Goal: Information Seeking & Learning: Learn about a topic

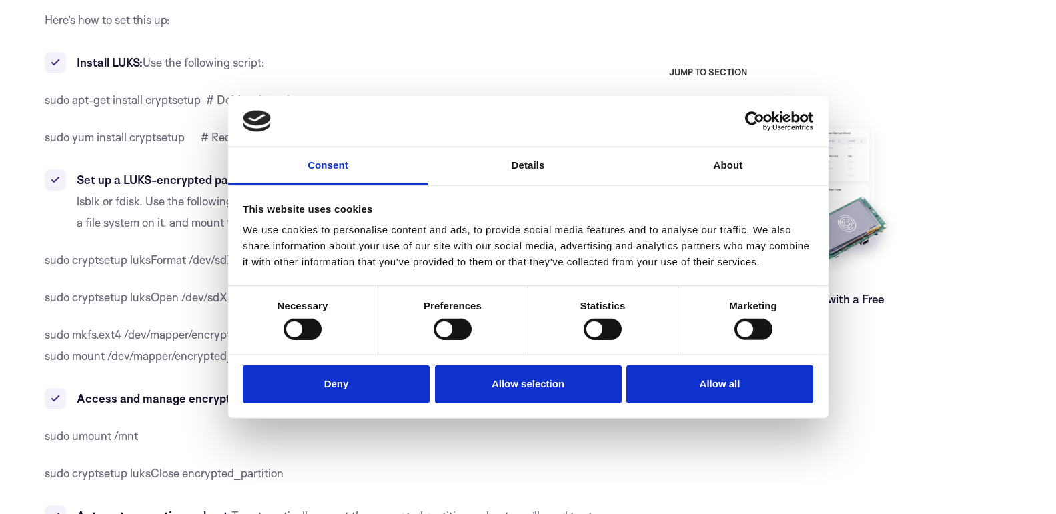
scroll to position [1369, 0]
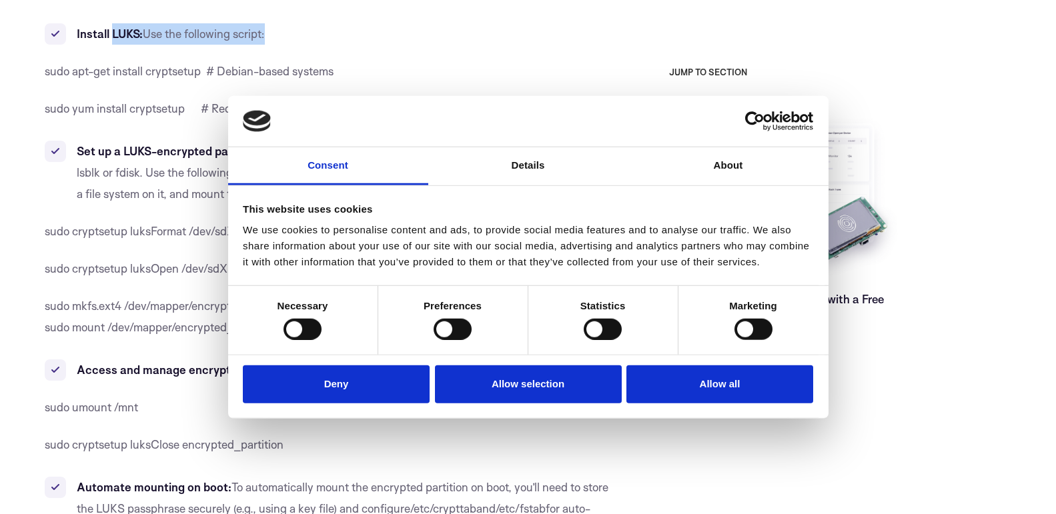
click at [158, 78] on span "sudo apt-get install cryptsetup # Debian-based systems" at bounding box center [189, 71] width 289 height 14
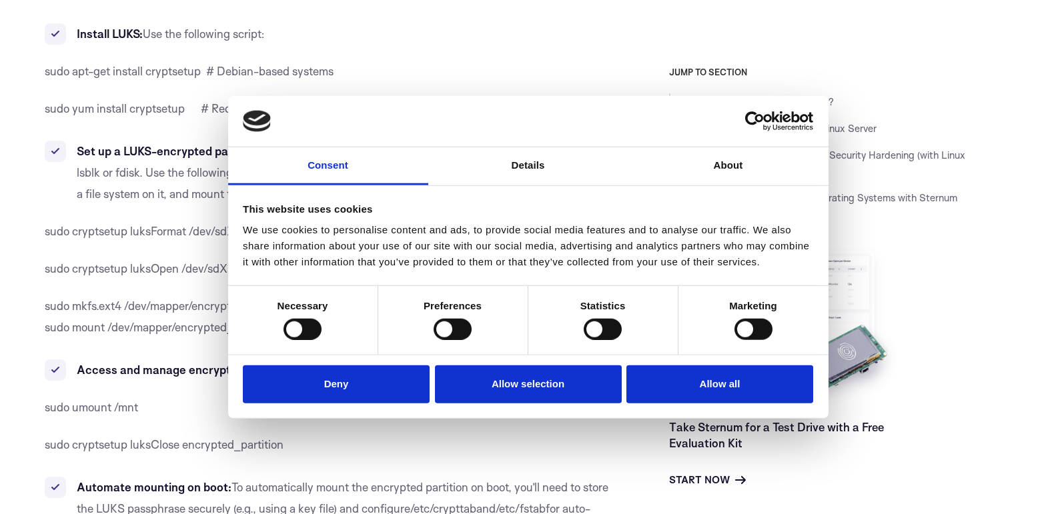
click at [158, 78] on span "sudo apt-get install cryptsetup # Debian-based systems" at bounding box center [189, 71] width 289 height 14
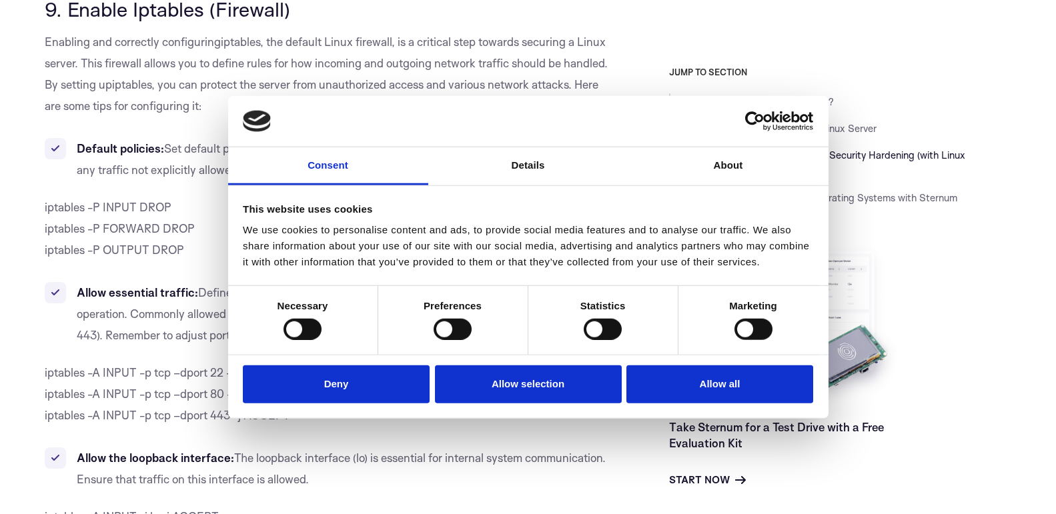
scroll to position [6843, 0]
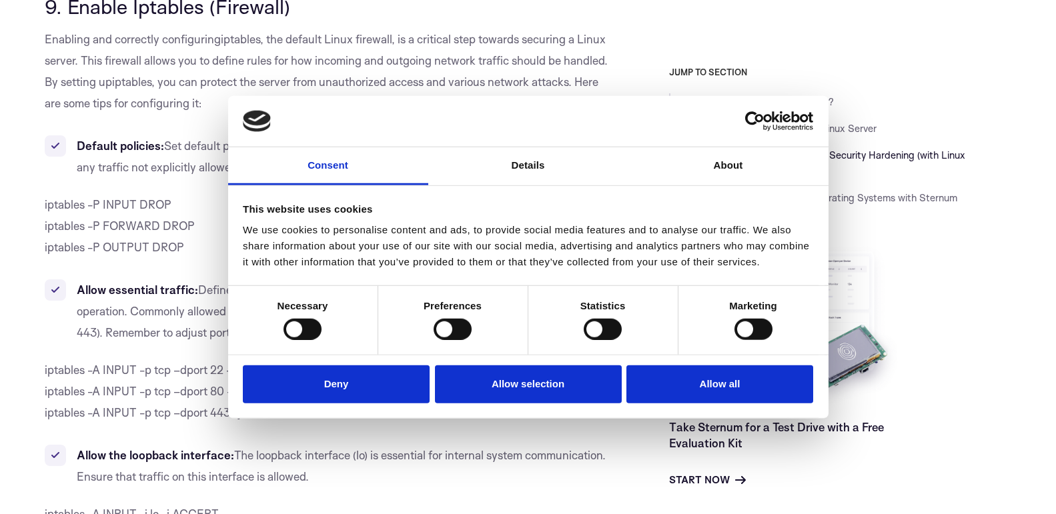
click at [113, 139] on b "Default policies:" at bounding box center [120, 146] width 87 height 14
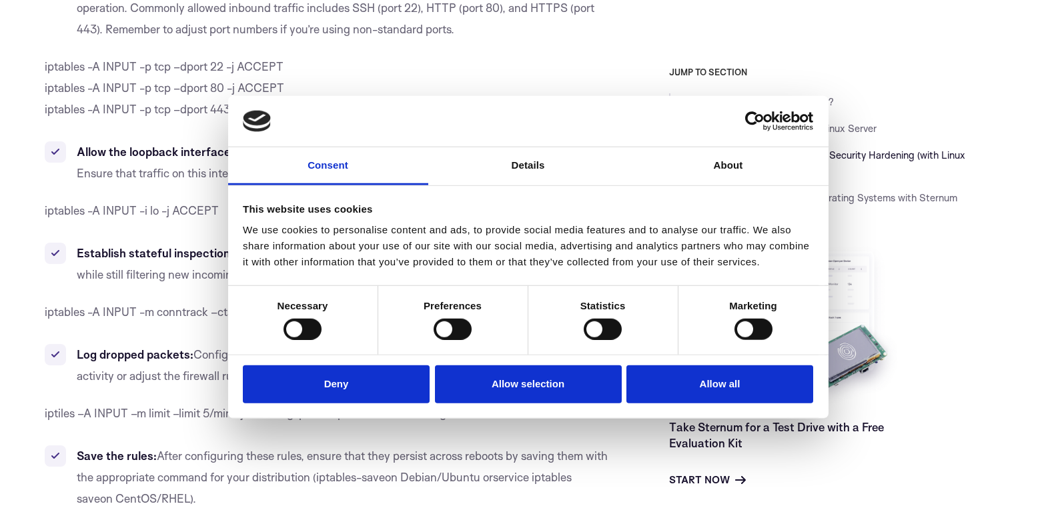
scroll to position [7147, 0]
click at [126, 56] on p "iptables -A INPUT -p tcp –dport 22 -j ACCEPT iptables -A INPUT -p tcp –dport 80…" at bounding box center [327, 87] width 564 height 64
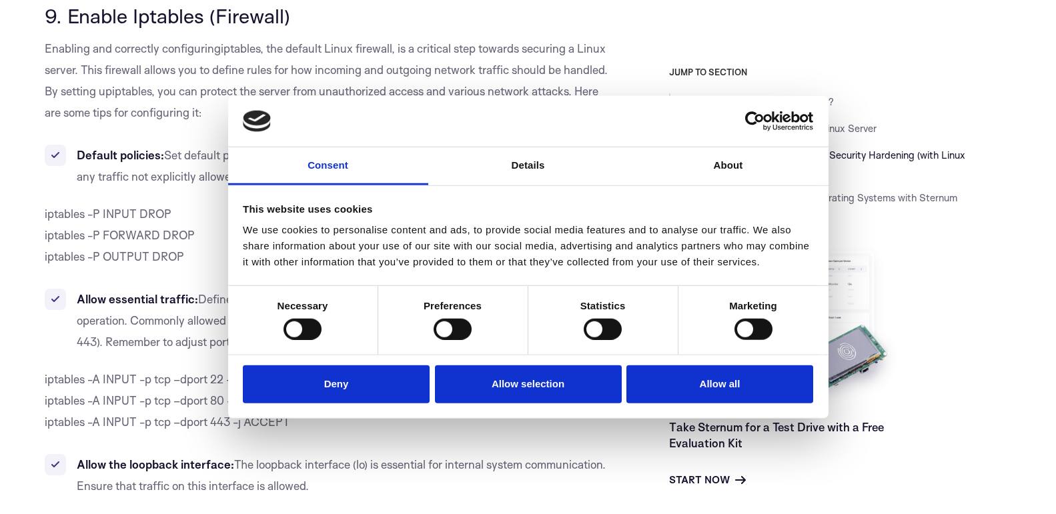
scroll to position [6767, 0]
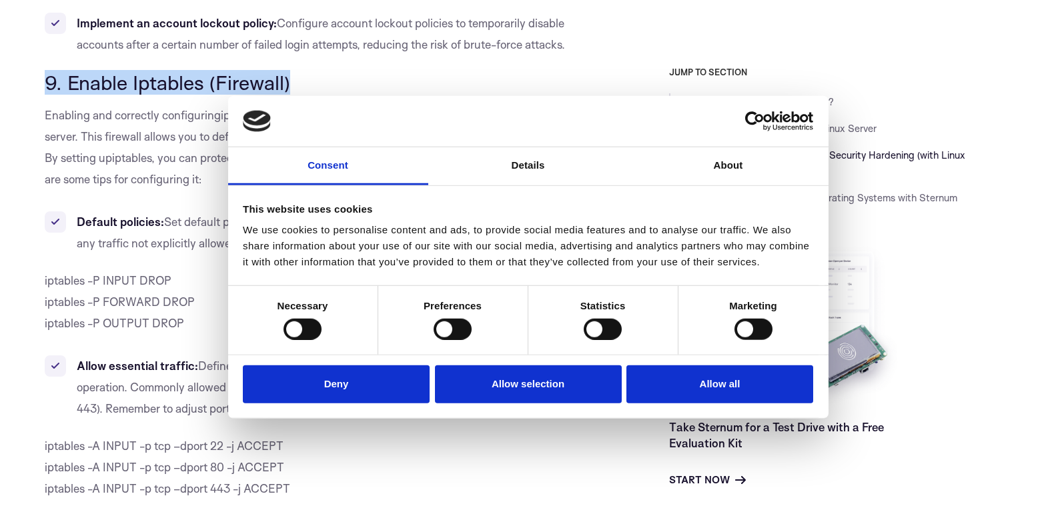
drag, startPoint x: 45, startPoint y: 36, endPoint x: 336, endPoint y: 35, distance: 290.8
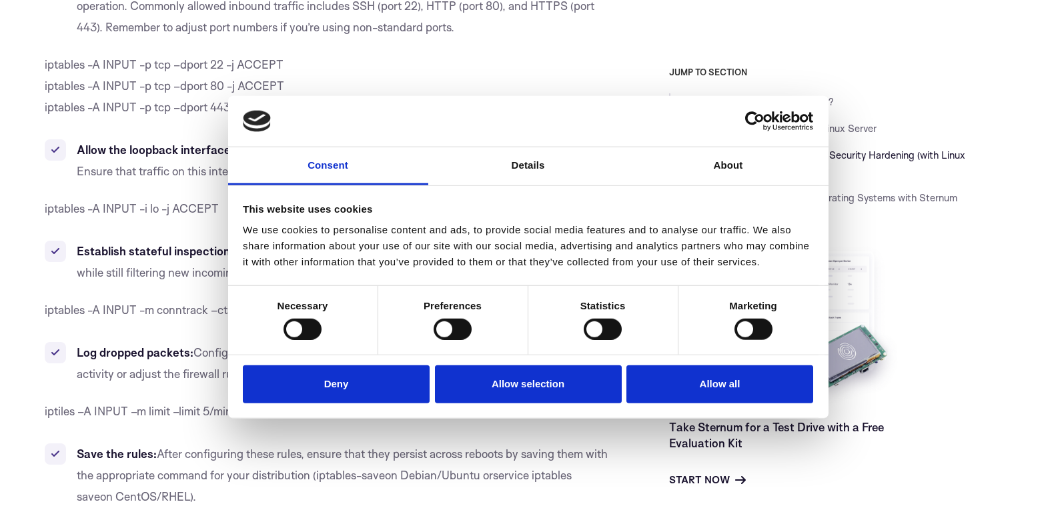
scroll to position [7147, 0]
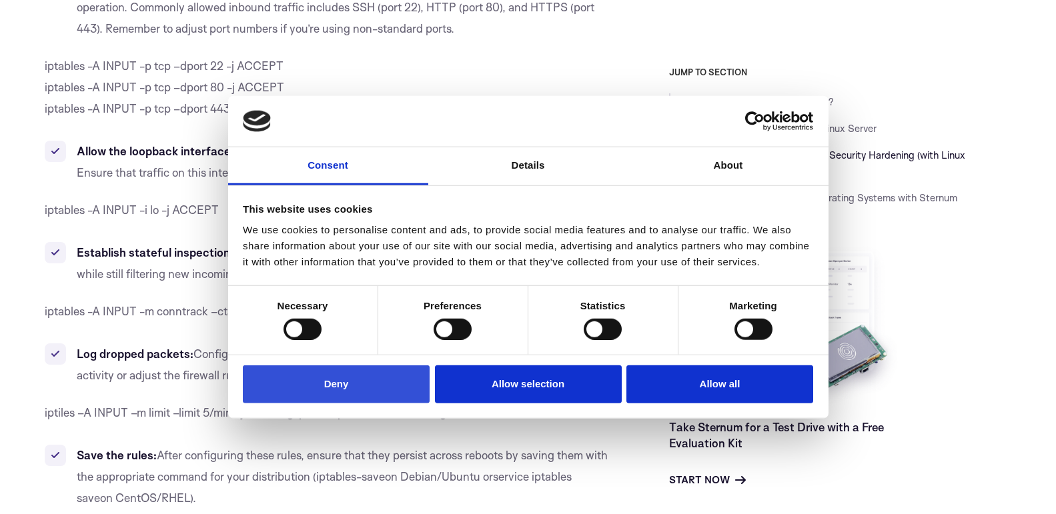
click at [324, 373] on button "Deny" at bounding box center [336, 384] width 187 height 38
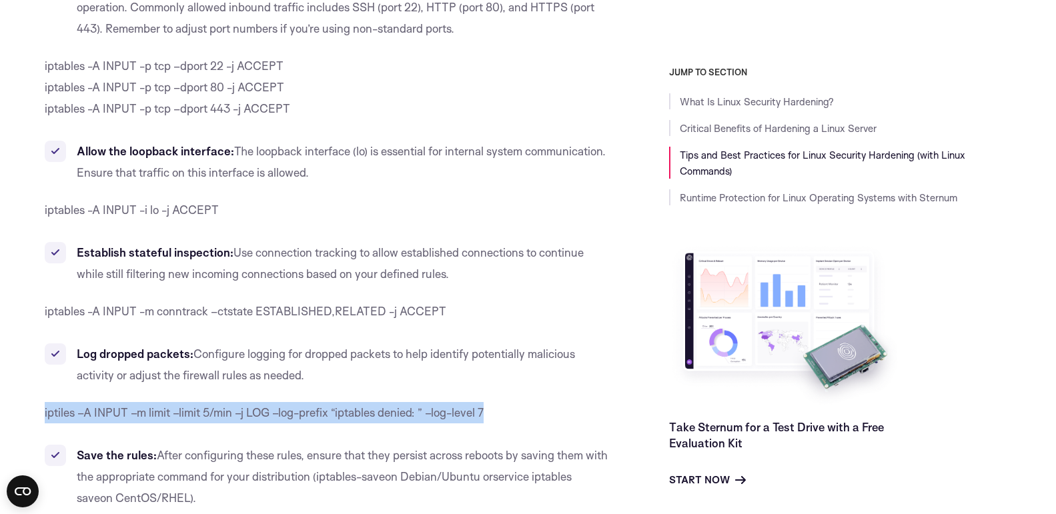
drag, startPoint x: 44, startPoint y: 379, endPoint x: 516, endPoint y: 377, distance: 471.5
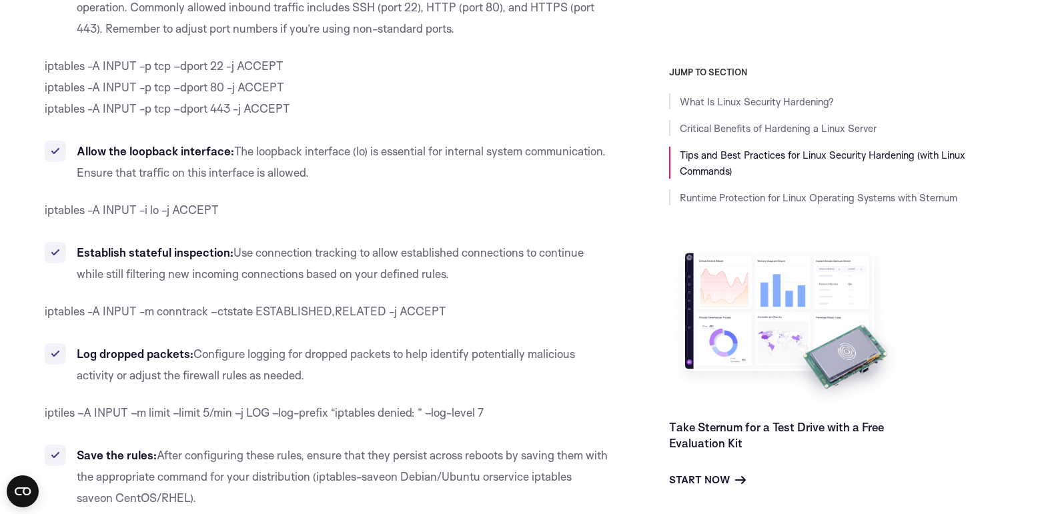
click at [156, 203] on span "iptables -A INPUT -i lo -j ACCEPT" at bounding box center [132, 210] width 174 height 14
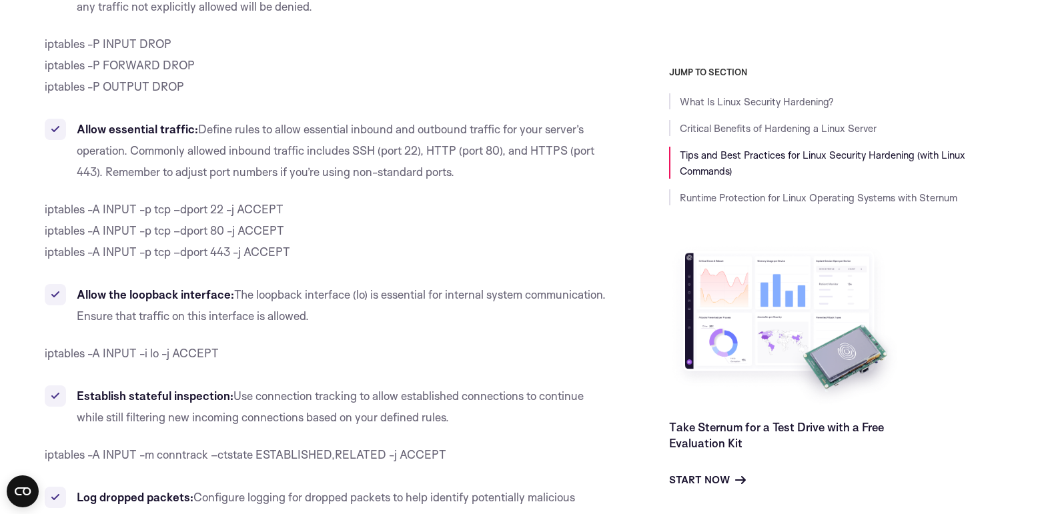
scroll to position [6995, 0]
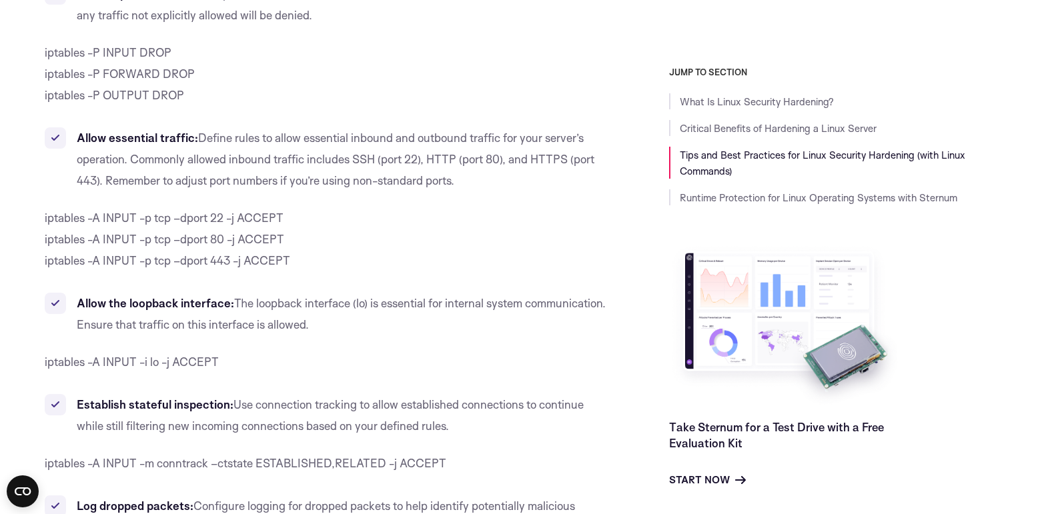
click at [256, 253] on span "iptables -A INPUT -p tcp –dport 443 -j ACCEPT" at bounding box center [167, 260] width 245 height 14
click at [451, 131] on span "Define rules to allow essential inbound and outbound traffic for your server’s …" at bounding box center [336, 159] width 518 height 57
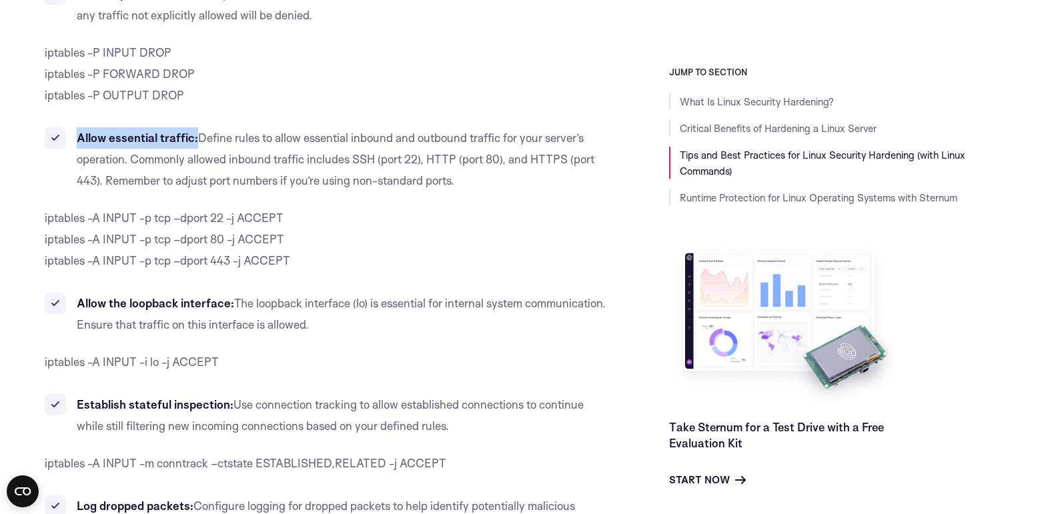
click at [451, 131] on span "Define rules to allow essential inbound and outbound traffic for your server’s …" at bounding box center [336, 159] width 518 height 57
click at [552, 131] on span "Define rules to allow essential inbound and outbound traffic for your server’s …" at bounding box center [336, 159] width 518 height 57
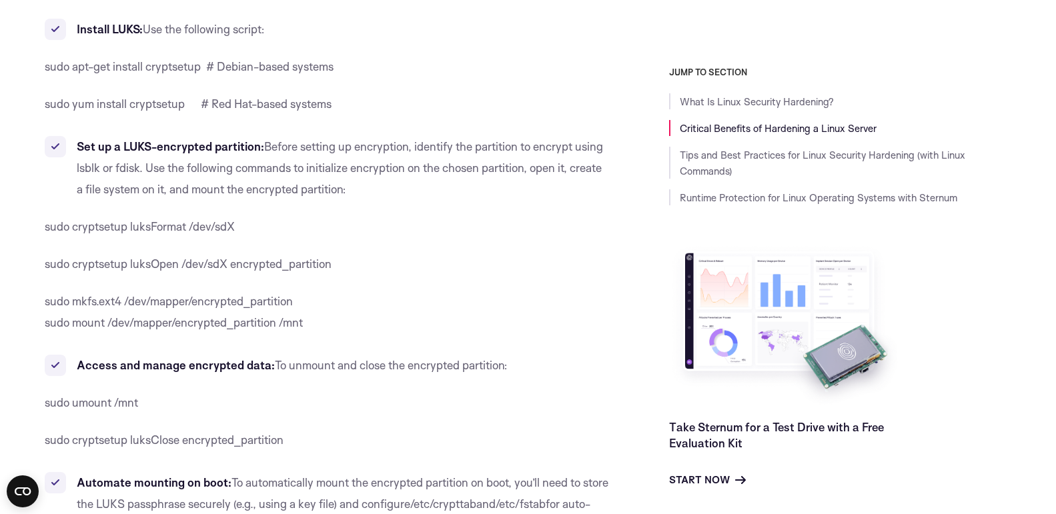
scroll to position [0, 0]
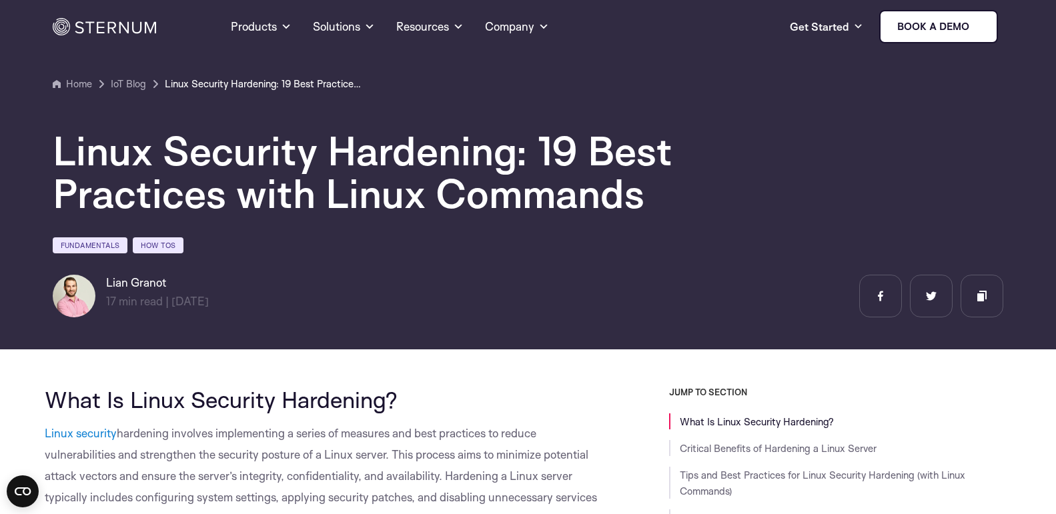
drag, startPoint x: 1062, startPoint y: 337, endPoint x: 1076, endPoint y: 4, distance: 333.1
click at [528, 190] on h1 "Linux Security Hardening: 19 Best Practices with Linux Commands" at bounding box center [453, 171] width 800 height 85
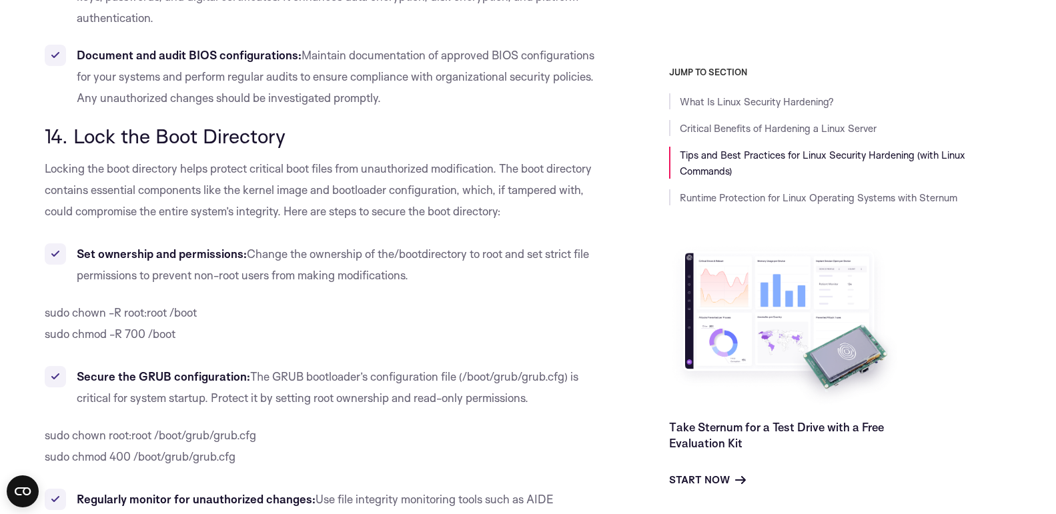
scroll to position [9963, 0]
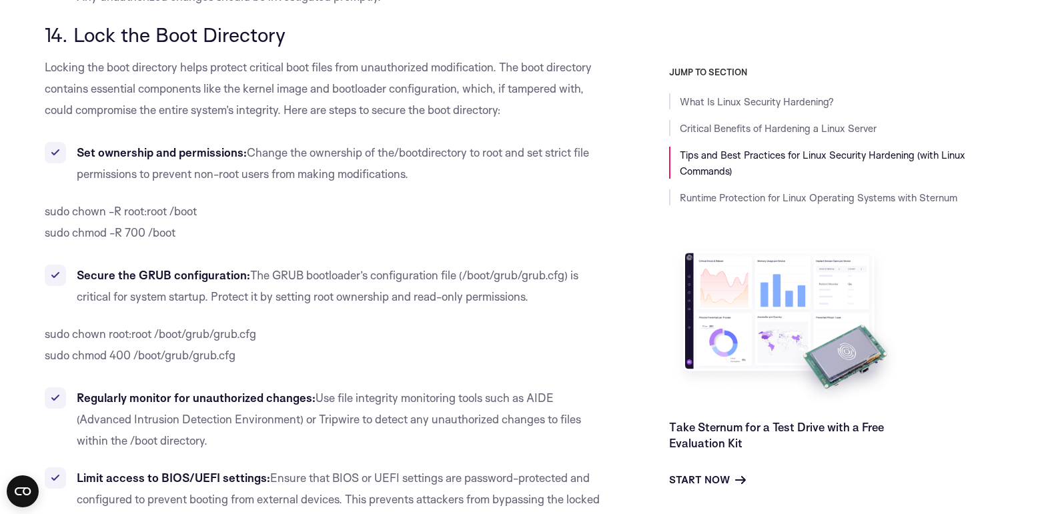
drag, startPoint x: 1062, startPoint y: 16, endPoint x: 1043, endPoint y: 343, distance: 328.0
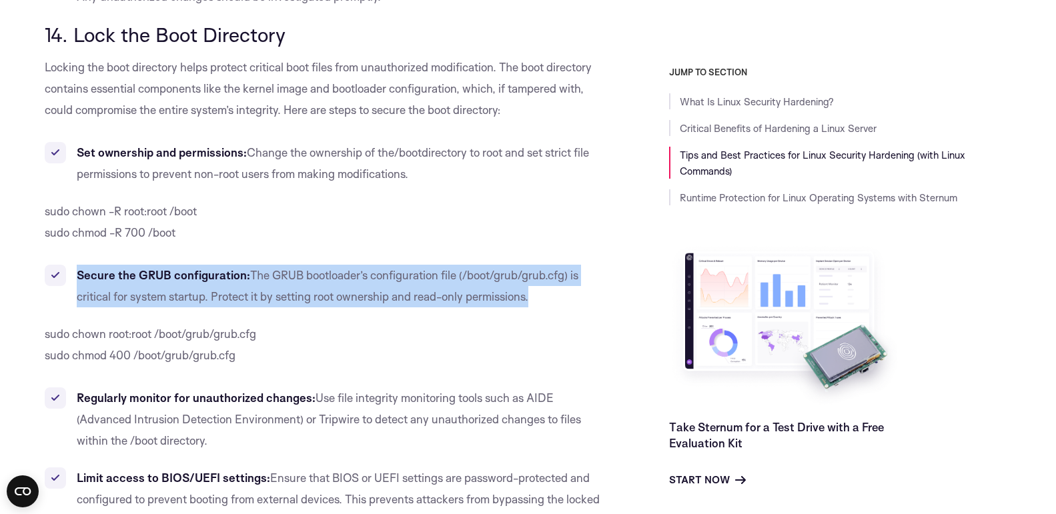
drag, startPoint x: 91, startPoint y: 251, endPoint x: 590, endPoint y: 277, distance: 500.2
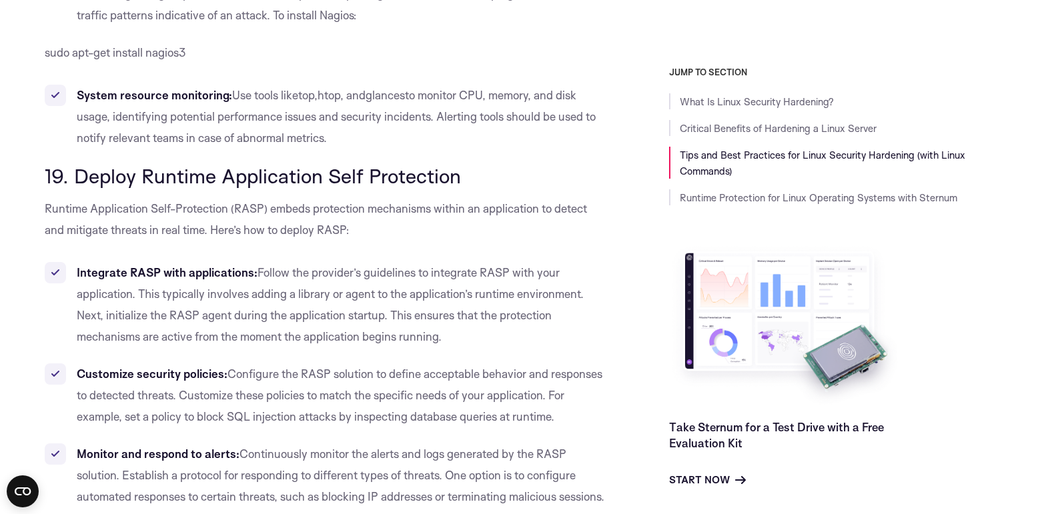
scroll to position [13392, 0]
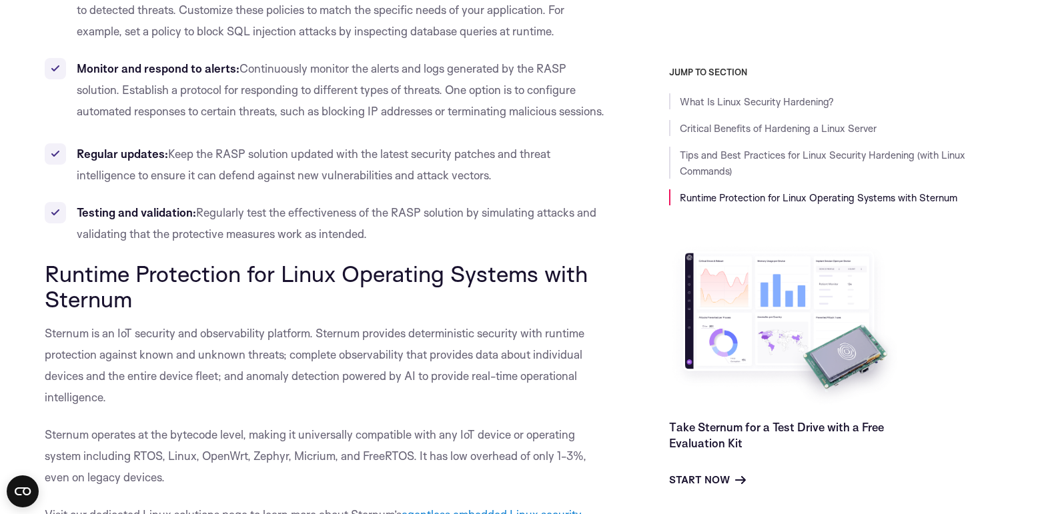
drag, startPoint x: 1060, startPoint y: 394, endPoint x: 1056, endPoint y: 457, distance: 62.9
click at [45, 259] on span "Runtime Protection for Linux Operating Systems with Sternum" at bounding box center [316, 285] width 543 height 53
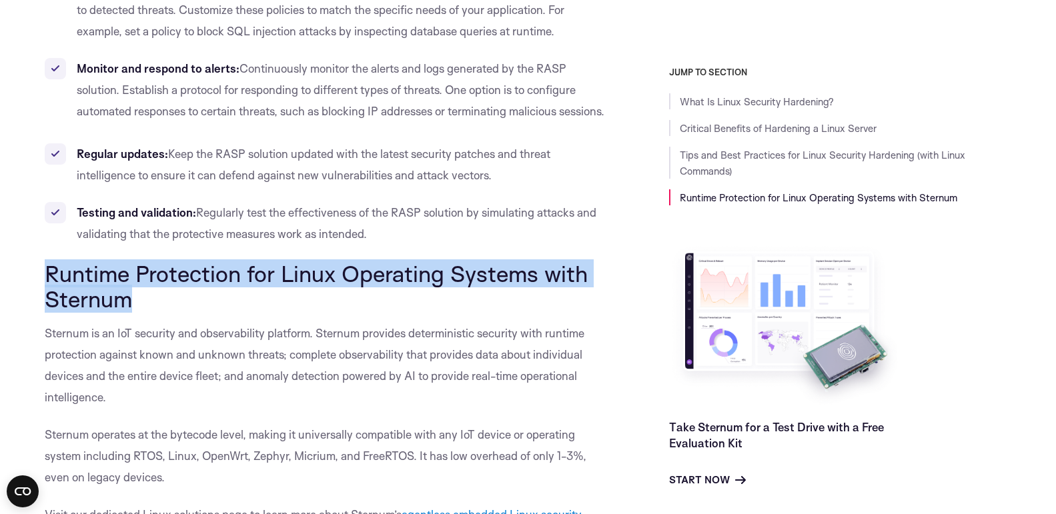
drag, startPoint x: 48, startPoint y: 250, endPoint x: 526, endPoint y: 285, distance: 479.4
click at [131, 271] on span "Runtime Protection for Linux Operating Systems with Sternum" at bounding box center [316, 285] width 543 height 53
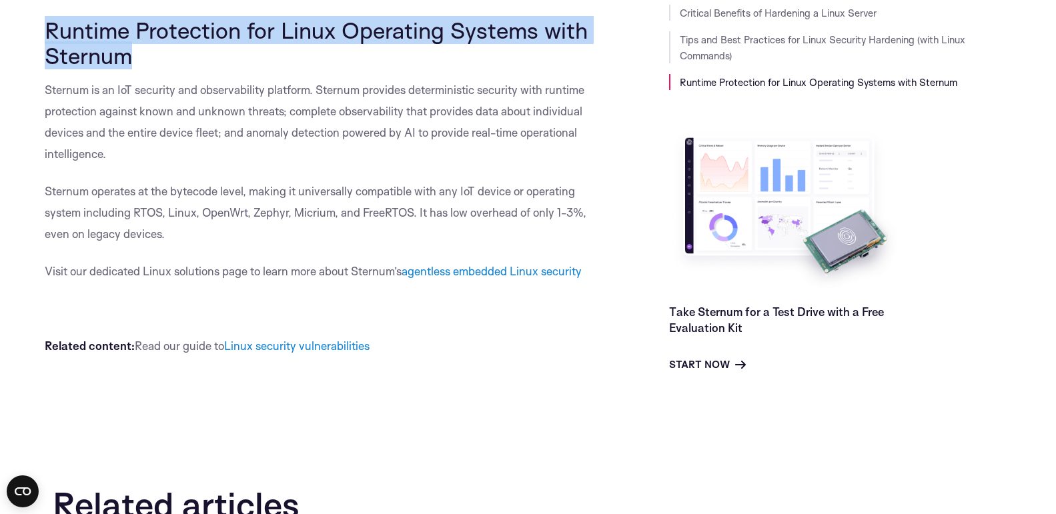
scroll to position [13453, 0]
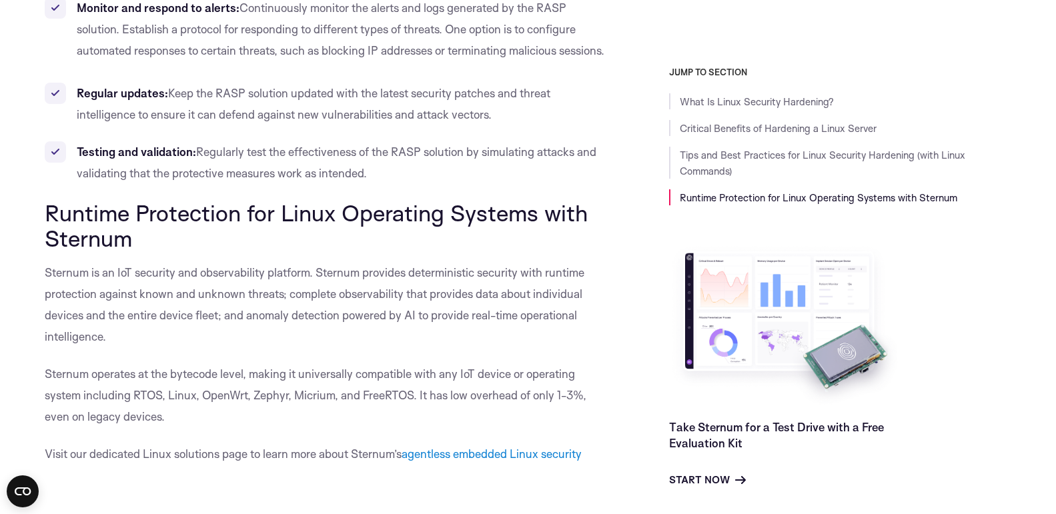
click at [292, 145] on span "Regularly test the effectiveness of the RASP solution by simulating attacks and…" at bounding box center [337, 162] width 520 height 35
click at [283, 145] on span "Regularly test the effectiveness of the RASP solution by simulating attacks and…" at bounding box center [337, 162] width 520 height 35
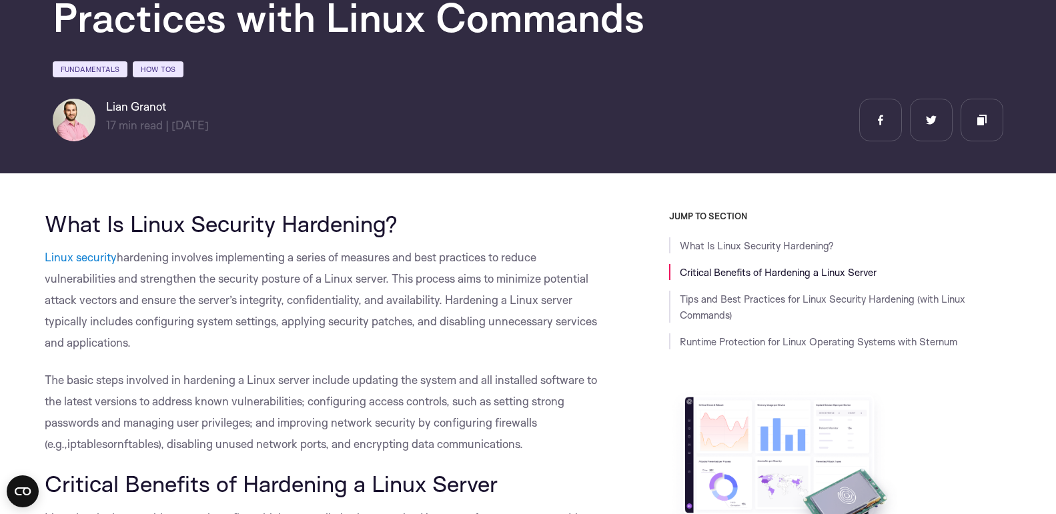
scroll to position [0, 0]
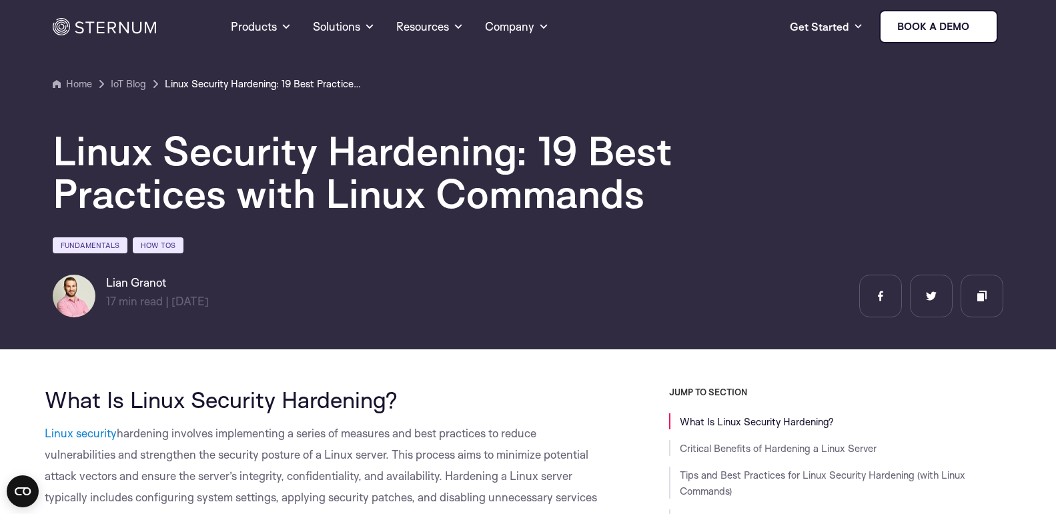
drag, startPoint x: 1061, startPoint y: 479, endPoint x: 1054, endPoint y: -3, distance: 482.2
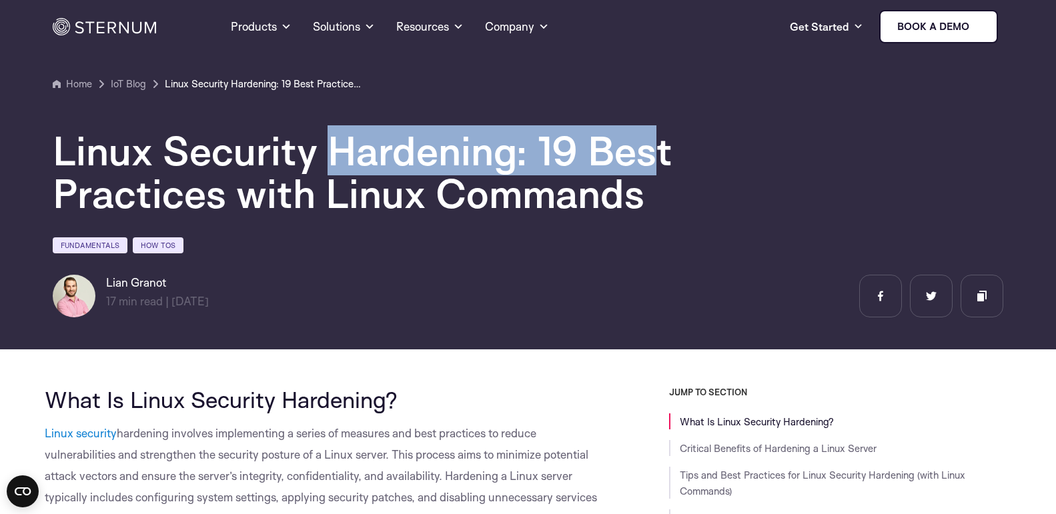
drag, startPoint x: 341, startPoint y: 156, endPoint x: 660, endPoint y: 143, distance: 319.0
click at [660, 143] on h1 "Linux Security Hardening: 19 Best Practices with Linux Commands" at bounding box center [453, 171] width 800 height 85
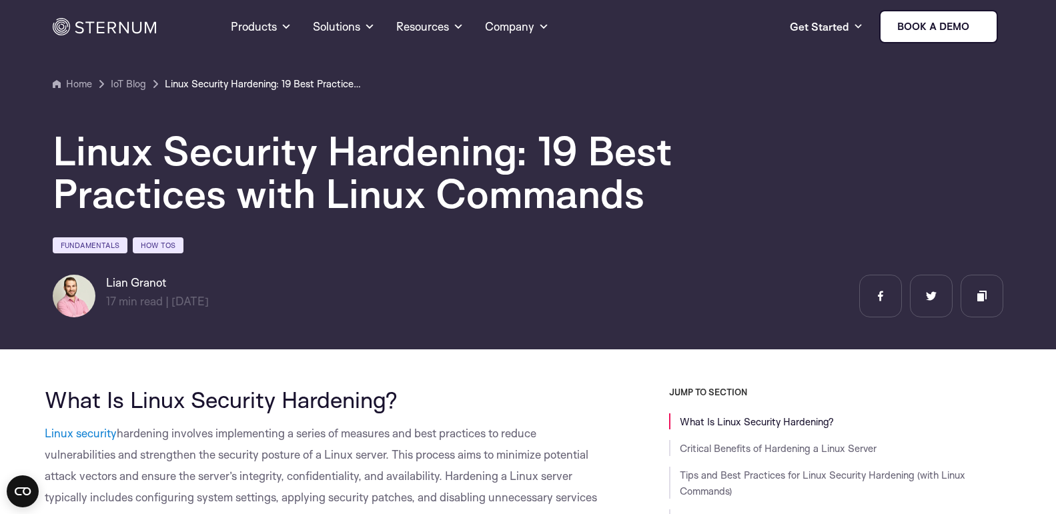
click at [546, 186] on h1 "Linux Security Hardening: 19 Best Practices with Linux Commands" at bounding box center [453, 171] width 800 height 85
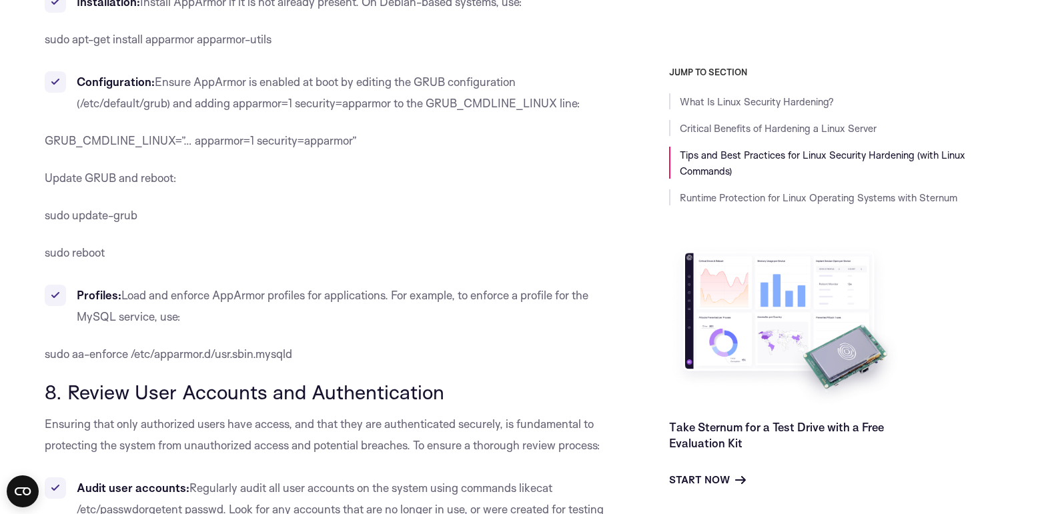
scroll to position [5803, 0]
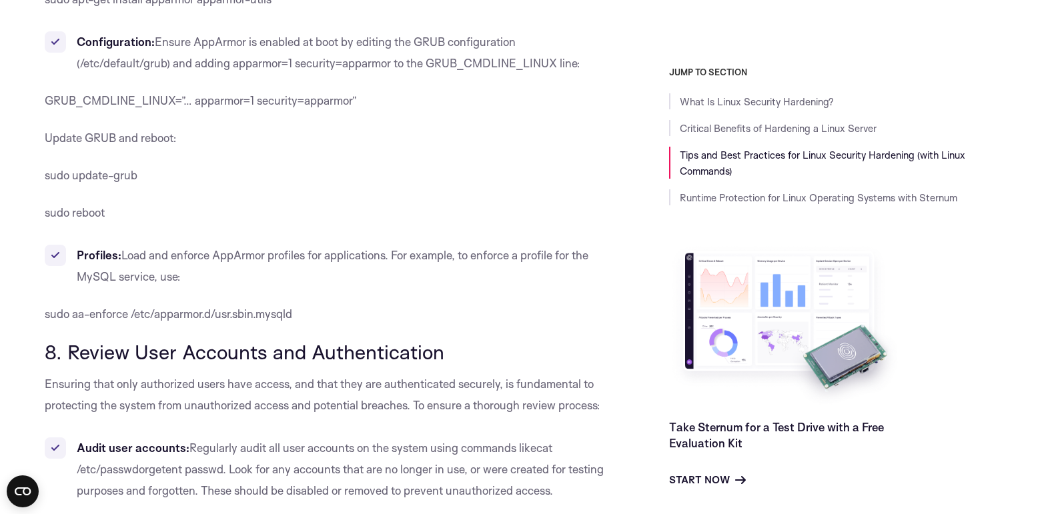
drag, startPoint x: 1062, startPoint y: 19, endPoint x: 1079, endPoint y: 209, distance: 191.5
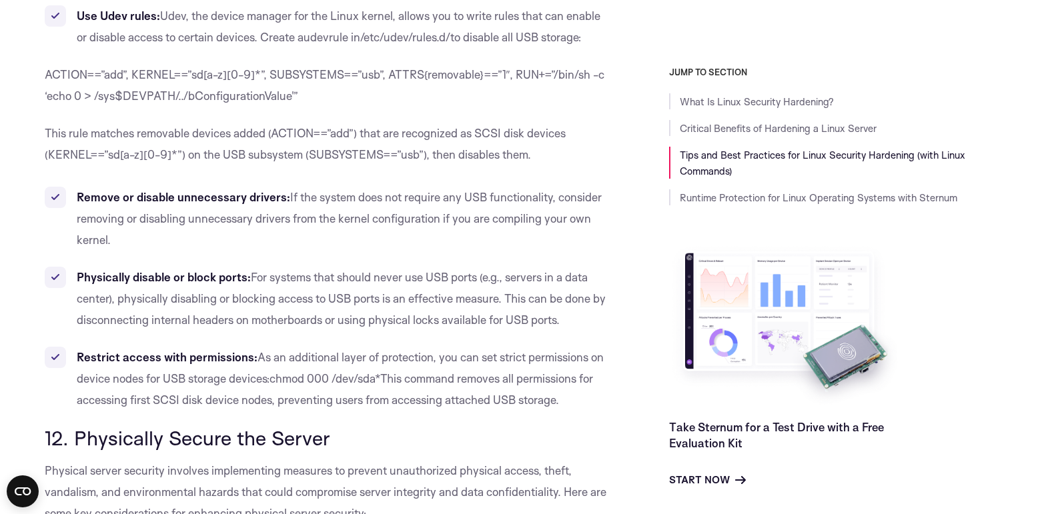
scroll to position [8441, 0]
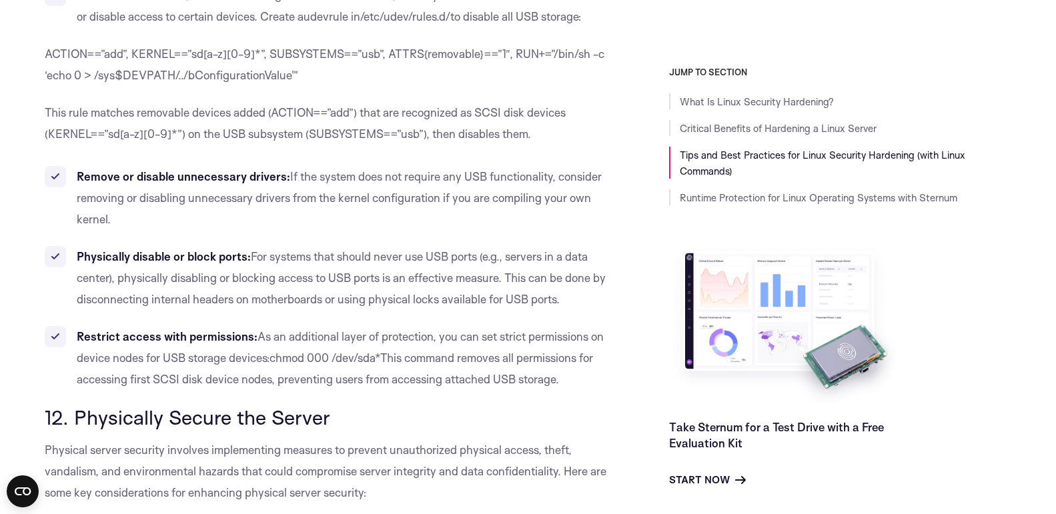
drag, startPoint x: 1059, startPoint y: 213, endPoint x: 1059, endPoint y: 300, distance: 86.7
drag, startPoint x: 257, startPoint y: 214, endPoint x: 644, endPoint y: 257, distance: 388.6
click at [604, 259] on li "Physically disable or block ports: For systems that should never use USB ports …" at bounding box center [327, 278] width 564 height 64
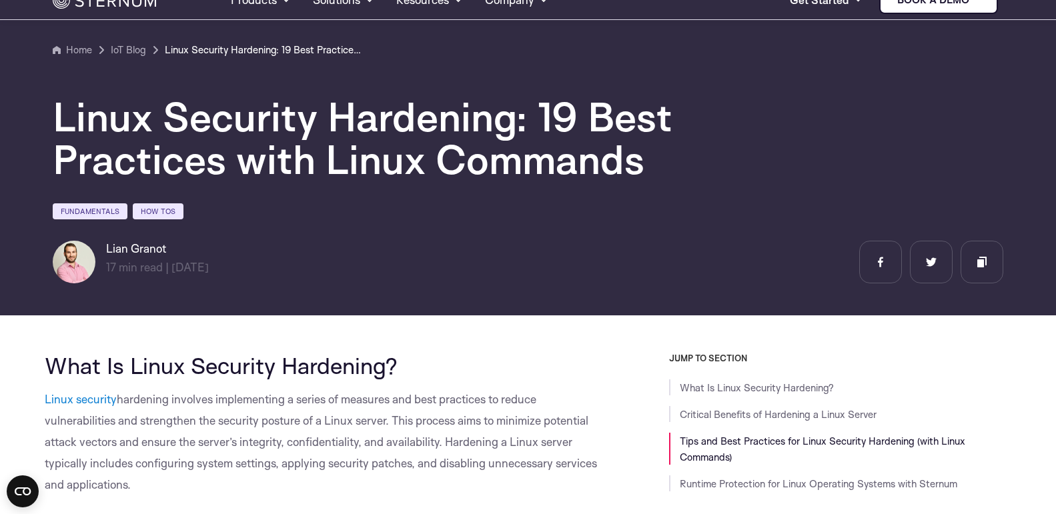
scroll to position [0, 0]
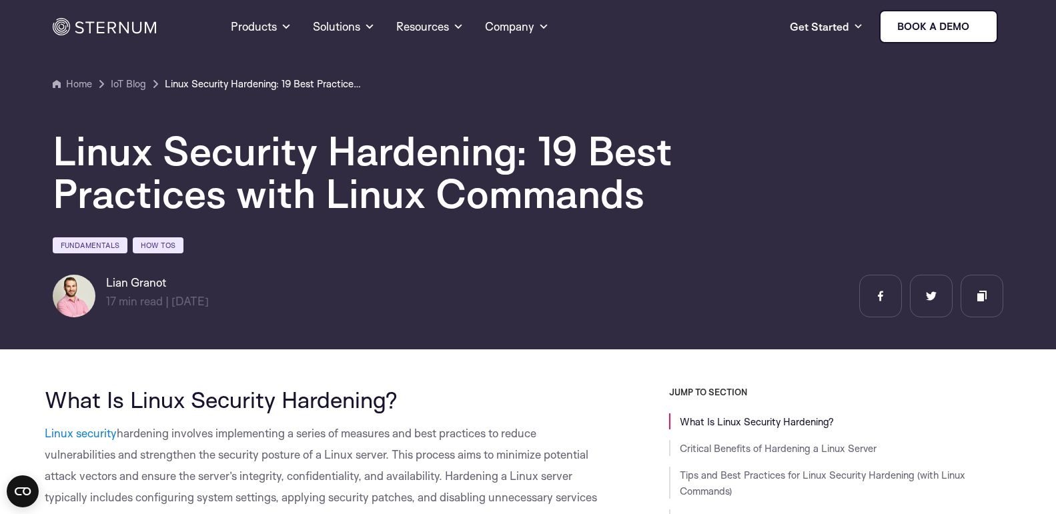
drag, startPoint x: 1064, startPoint y: 21, endPoint x: 1071, endPoint y: 8, distance: 14.3
